Goal: Find specific page/section: Find specific page/section

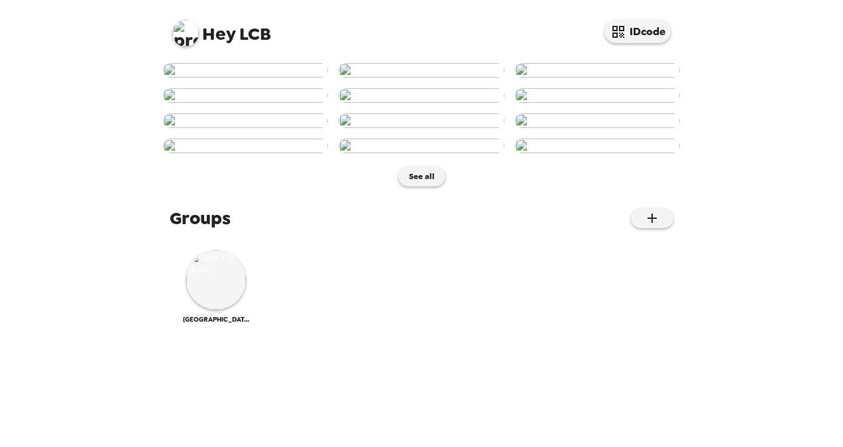
scroll to position [655, 0]
click at [410, 186] on button "See all" at bounding box center [421, 176] width 47 height 20
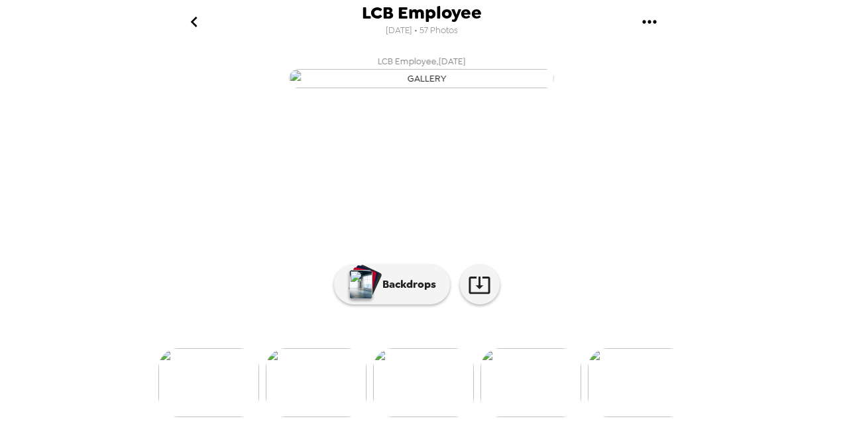
scroll to position [0, 2485]
